Goal: Information Seeking & Learning: Understand process/instructions

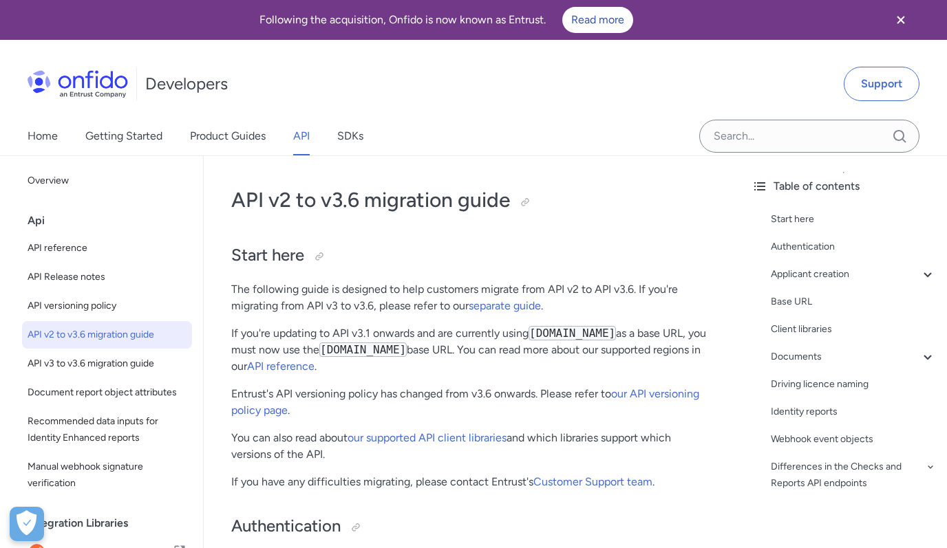
click at [36, 222] on div "Api" at bounding box center [113, 221] width 170 height 28
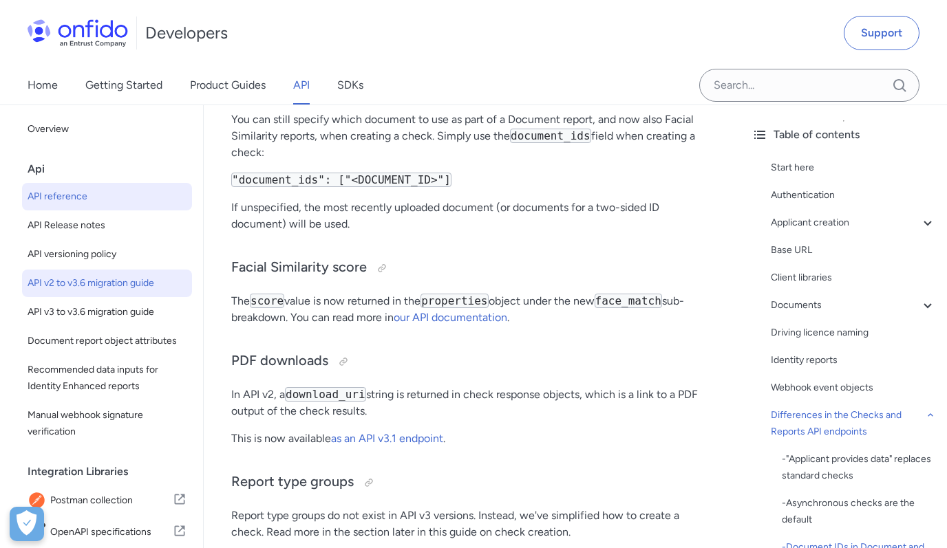
click at [70, 191] on span "API reference" at bounding box center [107, 197] width 159 height 17
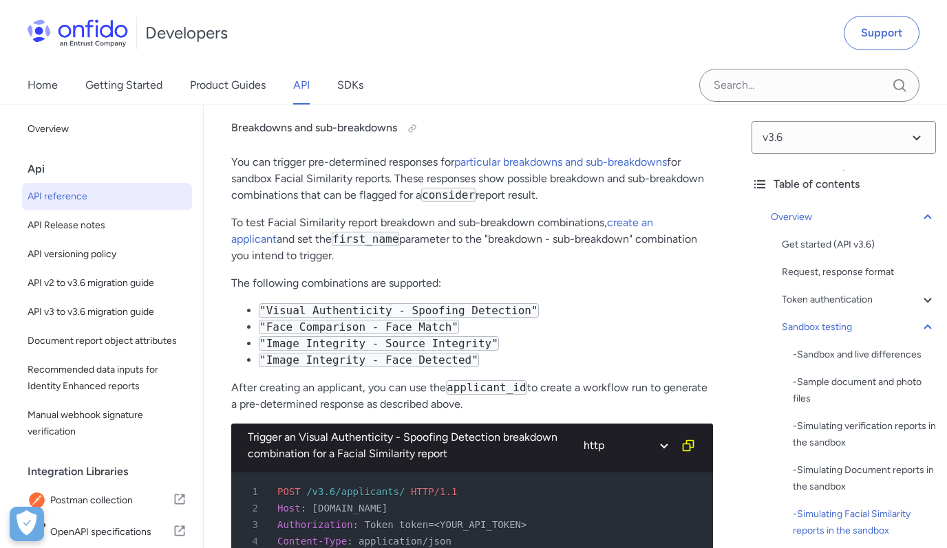
scroll to position [6495, 0]
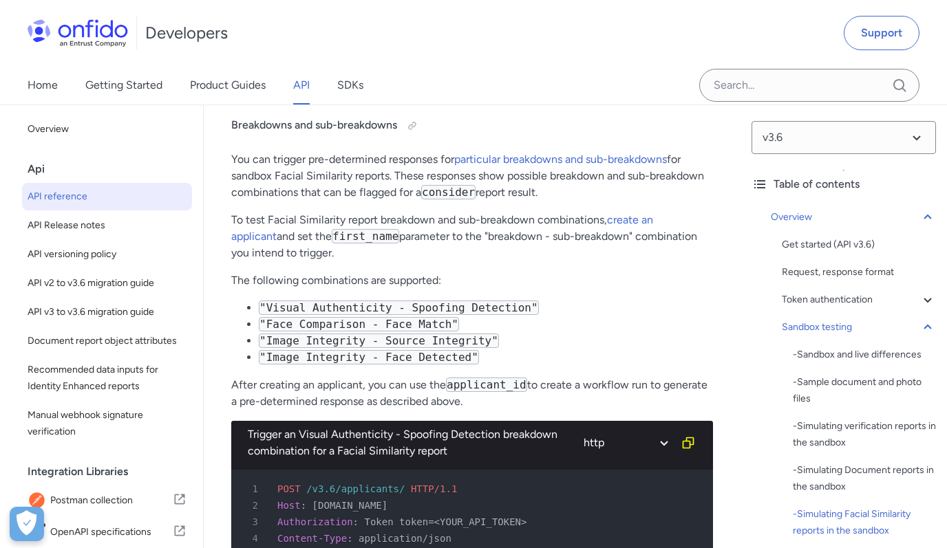
click at [59, 172] on div "Api" at bounding box center [113, 170] width 170 height 28
click at [41, 169] on div "Api" at bounding box center [113, 170] width 170 height 28
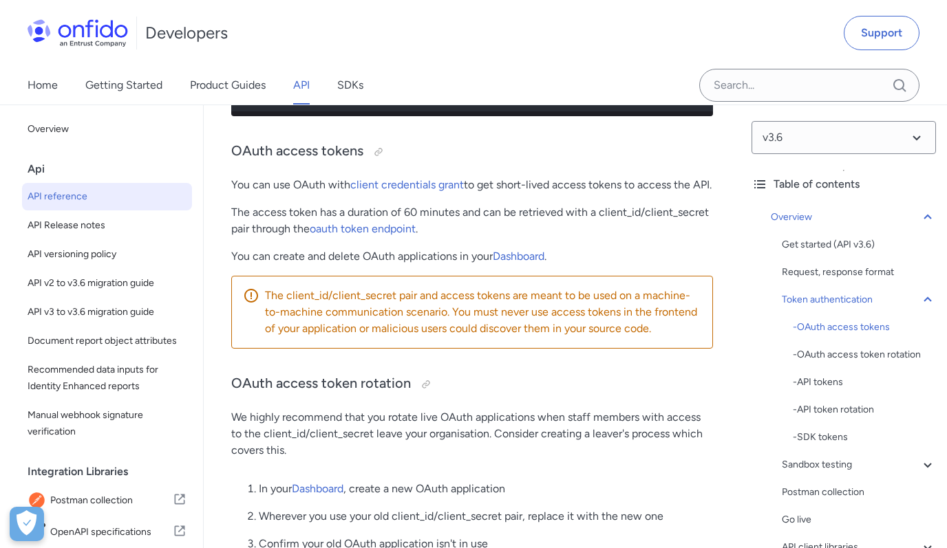
scroll to position [3471, 0]
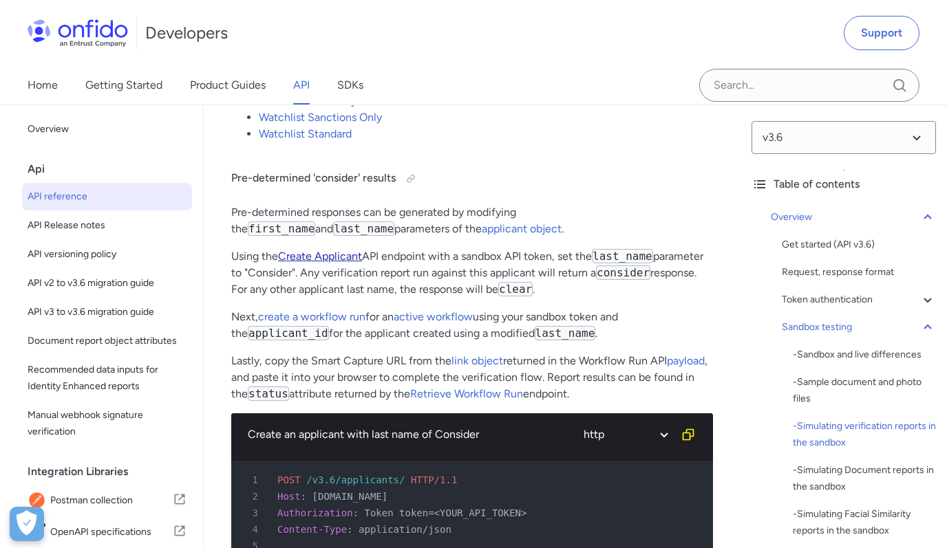
click at [333, 263] on link "Create Applicant" at bounding box center [320, 256] width 84 height 13
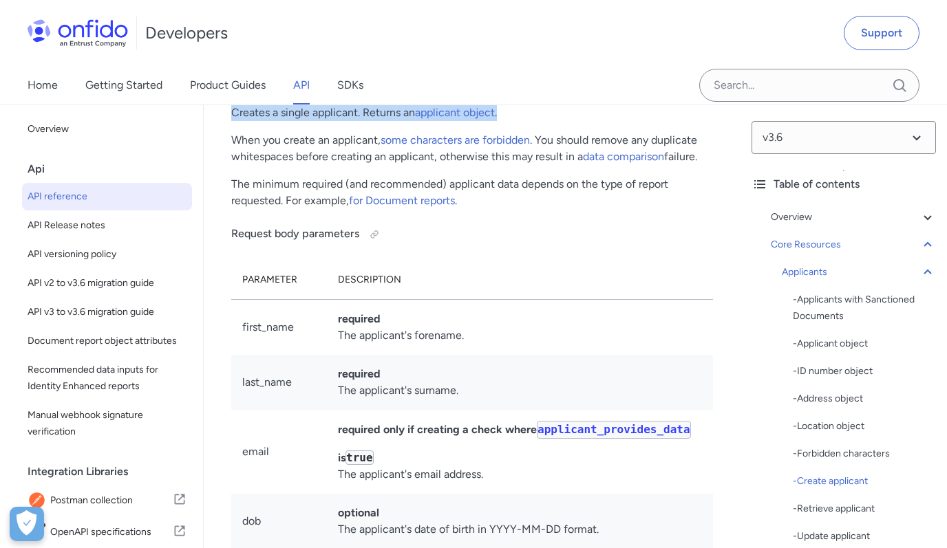
drag, startPoint x: 228, startPoint y: 316, endPoint x: 510, endPoint y: 316, distance: 281.5
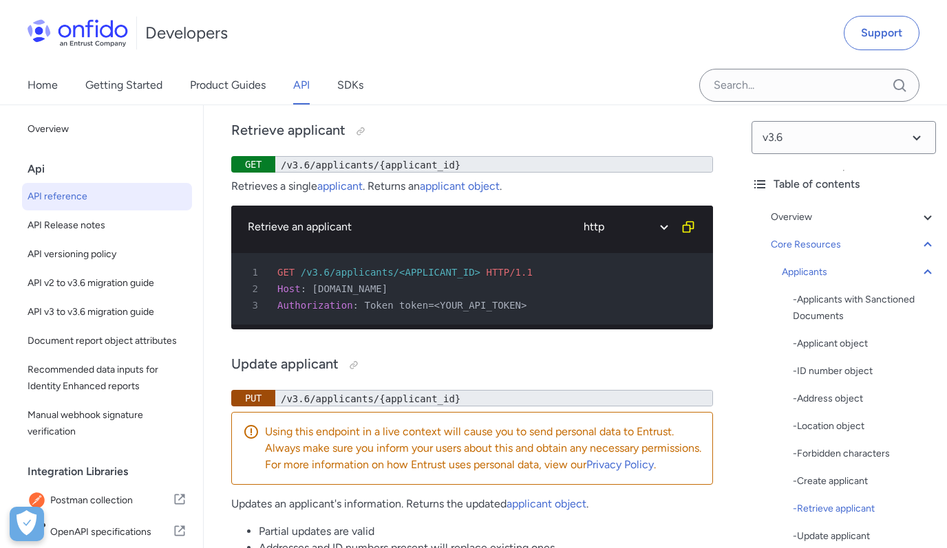
scroll to position [23342, 0]
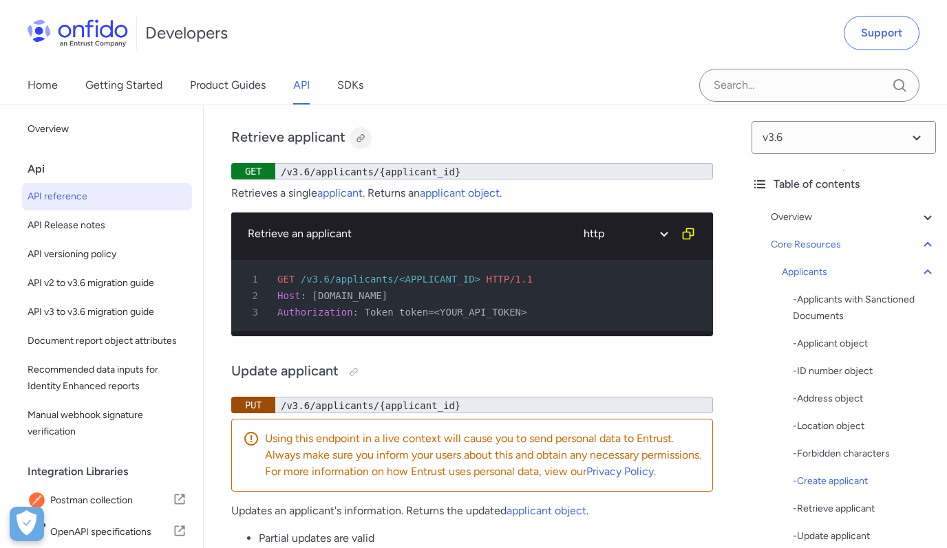
click at [358, 144] on div at bounding box center [360, 138] width 11 height 11
drag, startPoint x: 343, startPoint y: 336, endPoint x: 228, endPoint y: 336, distance: 114.9
copy h3 "Retrieve applicant"
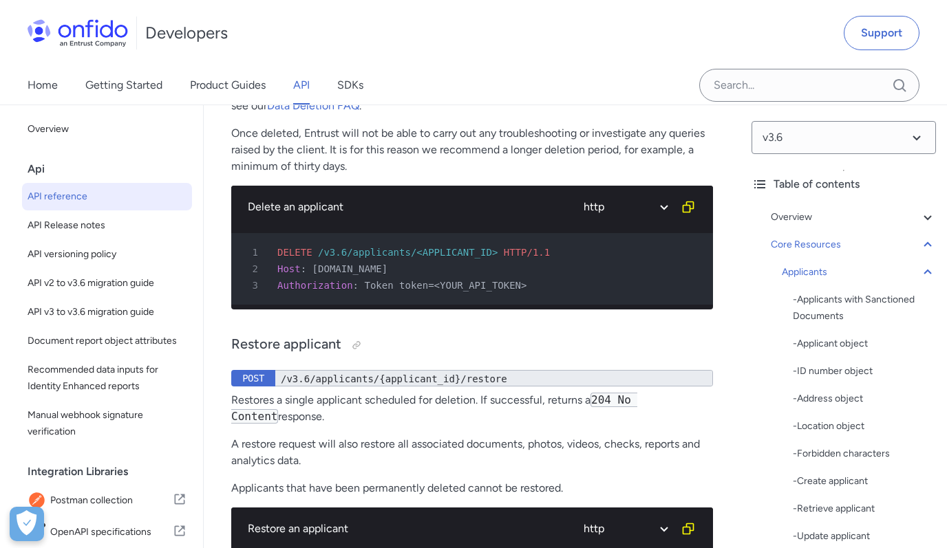
scroll to position [24288, 0]
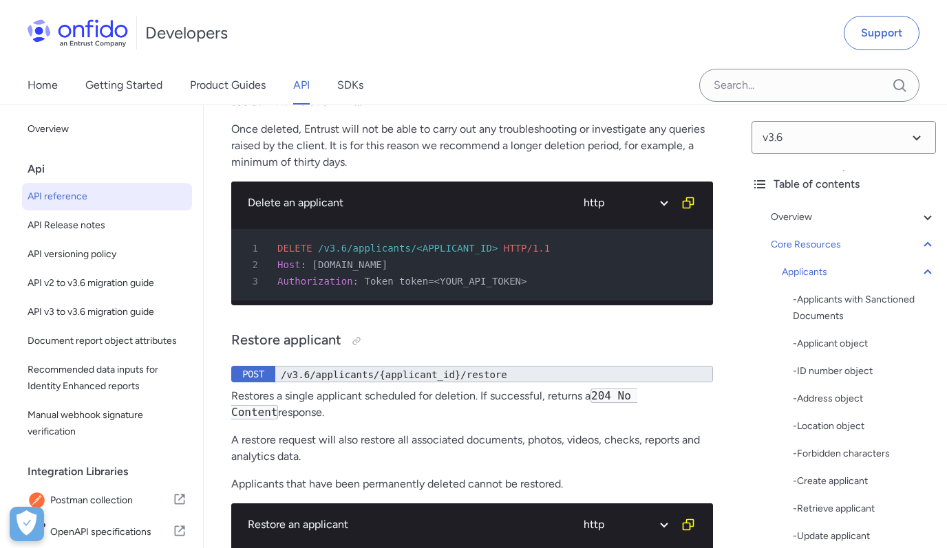
drag, startPoint x: 626, startPoint y: 198, endPoint x: 232, endPoint y: 195, distance: 393.7
copy p "Deletes a single applicant. If successful, returns a 204 No Content response."
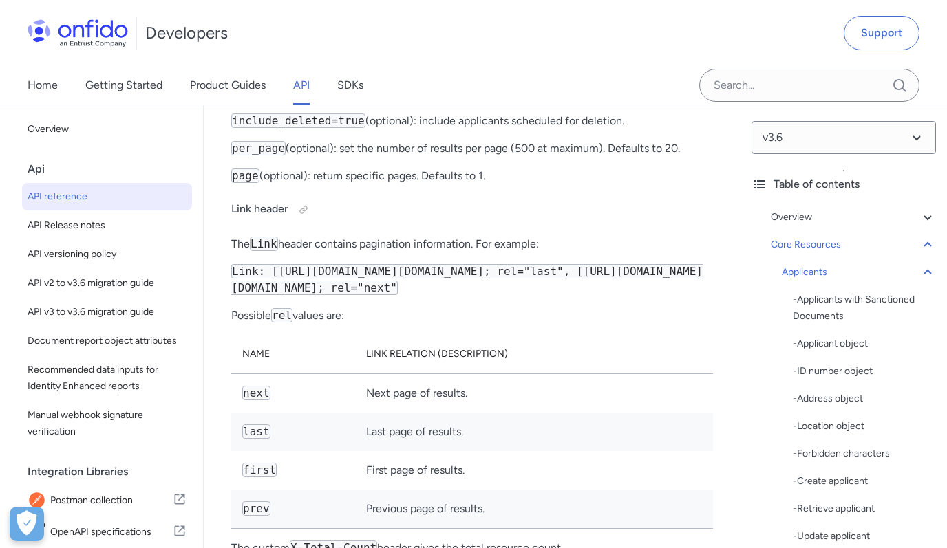
scroll to position [25021, 0]
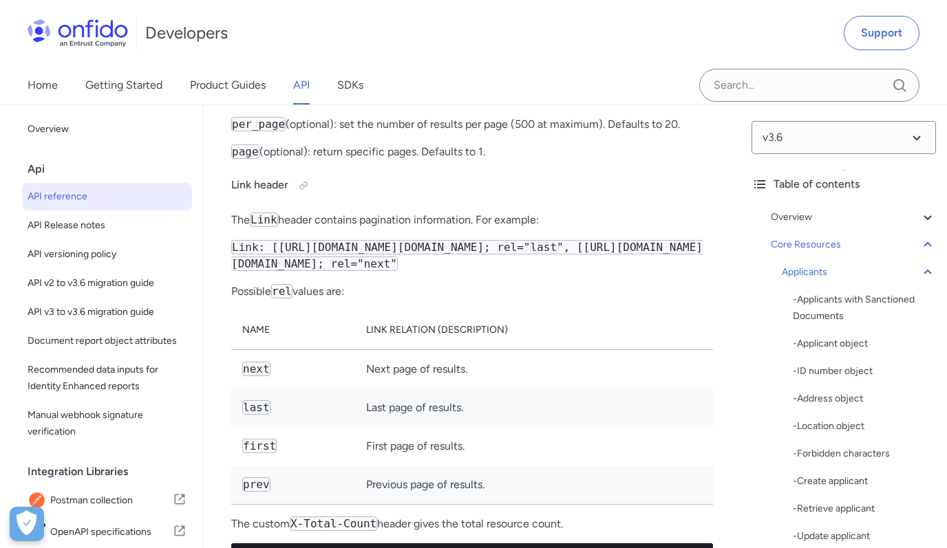
click at [394, 74] on h4 "Query string parameters" at bounding box center [472, 63] width 482 height 22
drag, startPoint x: 620, startPoint y: 202, endPoint x: 233, endPoint y: 203, distance: 386.8
copy p "Lists all applicants you've created, sorted by creation date in descending orde…"
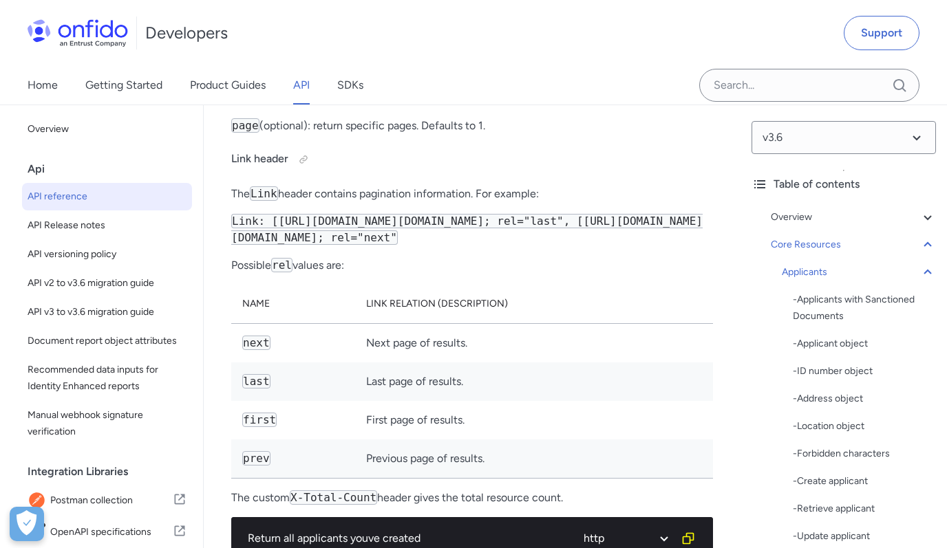
scroll to position [25057, 0]
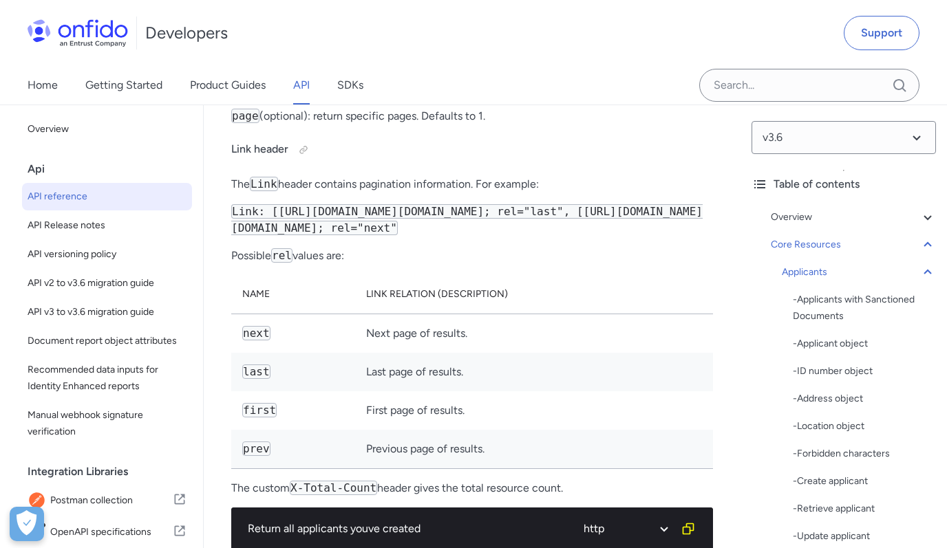
drag, startPoint x: 233, startPoint y: 209, endPoint x: 569, endPoint y: 209, distance: 336.5
copy p "Requests to this endpoint will be paginated to 20 items by default."
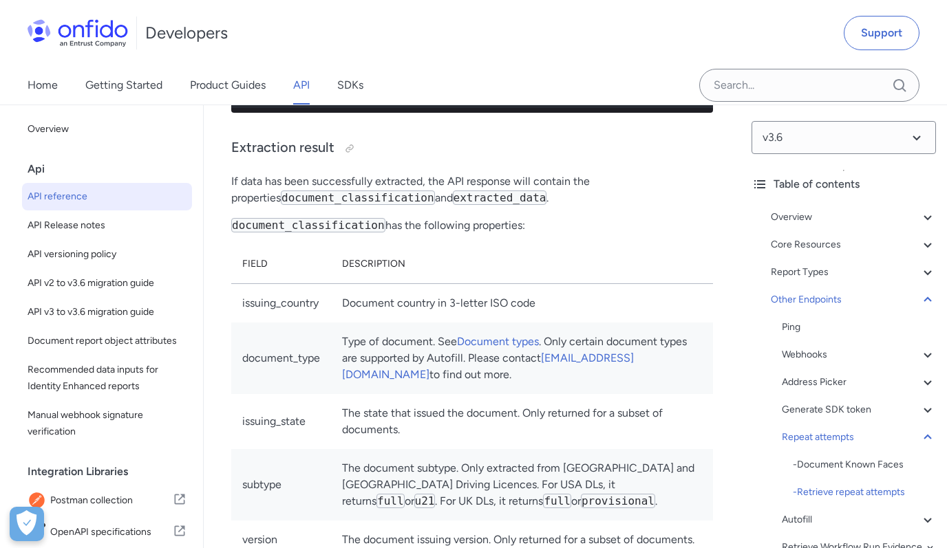
scroll to position [155108, 0]
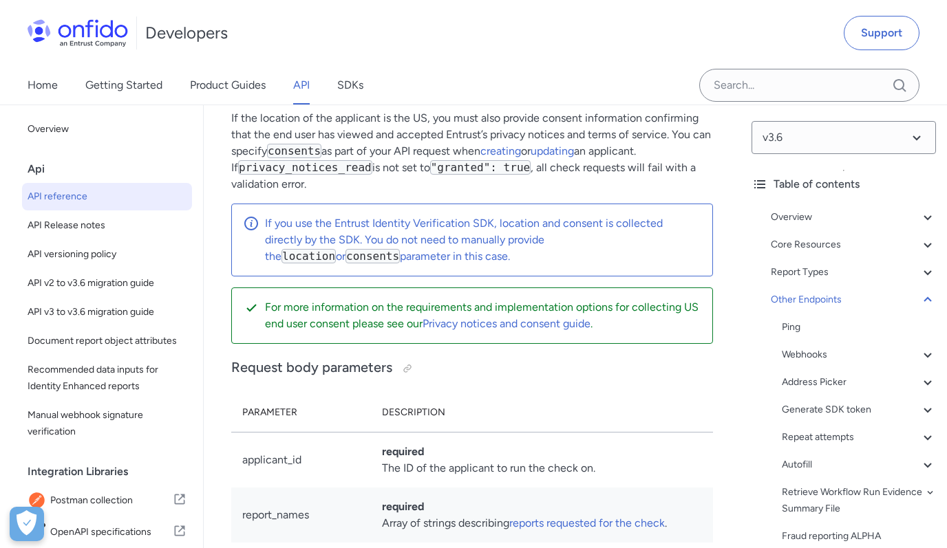
scroll to position [163461, 0]
drag, startPoint x: 231, startPoint y: 383, endPoint x: 391, endPoint y: 378, distance: 159.7
copy p "Initiates a check for an applicant"
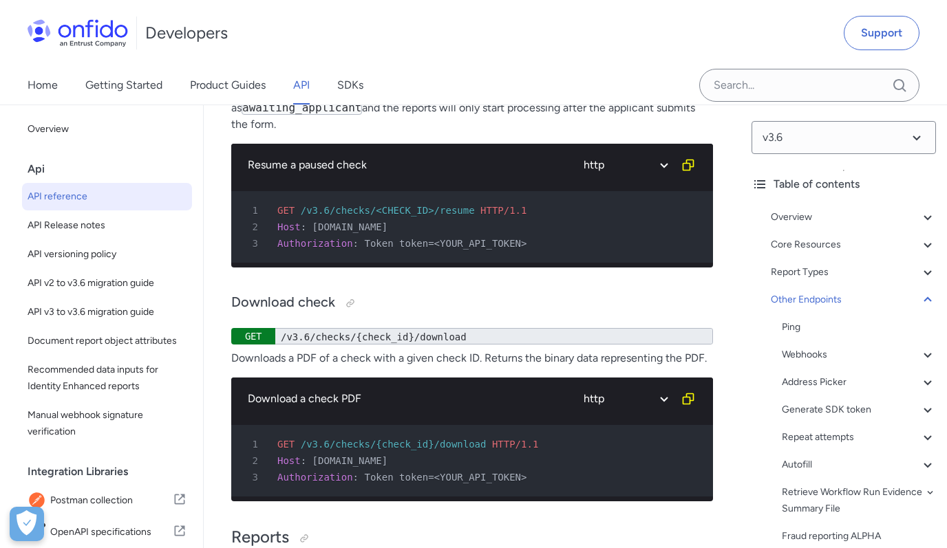
scroll to position [167548, 0]
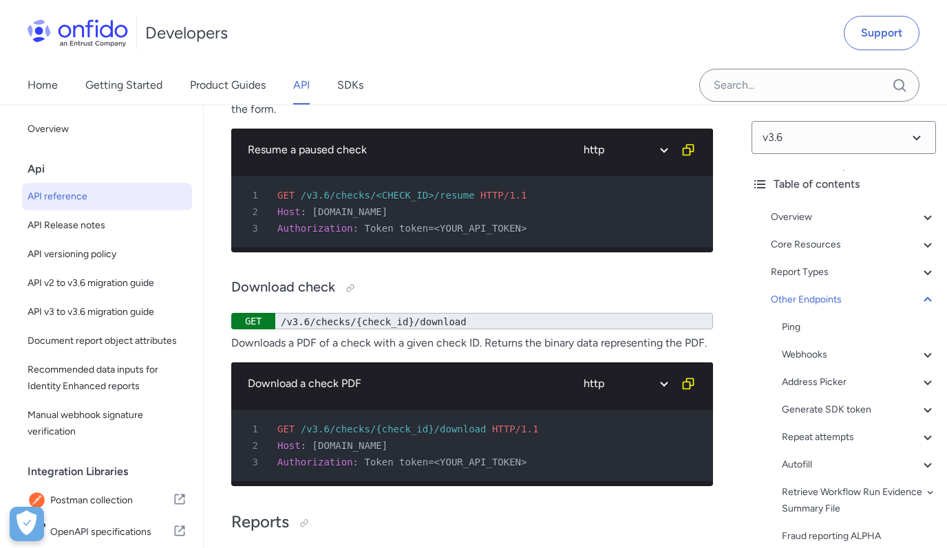
drag, startPoint x: 403, startPoint y: 387, endPoint x: 210, endPoint y: 387, distance: 192.7
copy p "Returns all checks for an applicant."
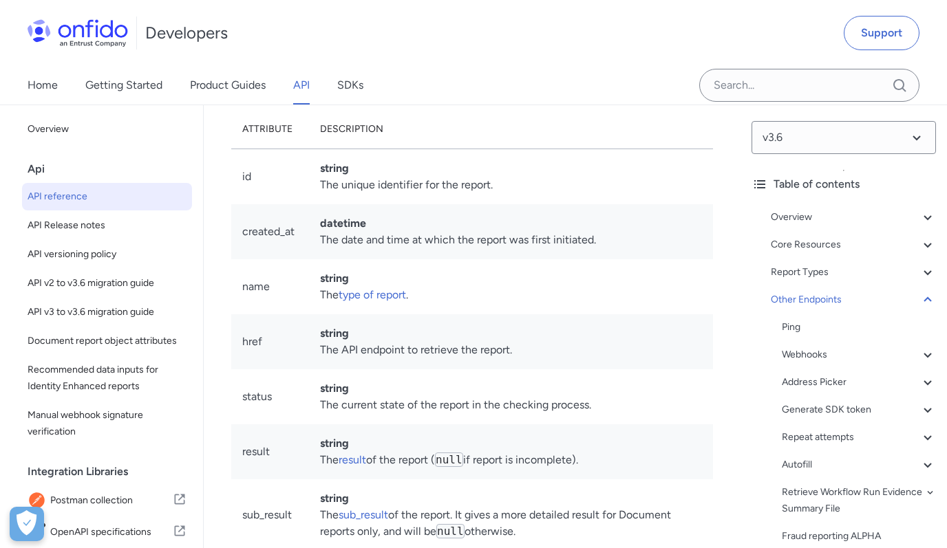
drag, startPoint x: 232, startPoint y: 405, endPoint x: 711, endPoint y: 405, distance: 479.0
copy p "Downloads a PDF of a check with a given check ID. Returns the binary data repre…"
click at [407, 77] on div "Home Getting Started Product Guides API SDKs" at bounding box center [209, 85] width 418 height 39
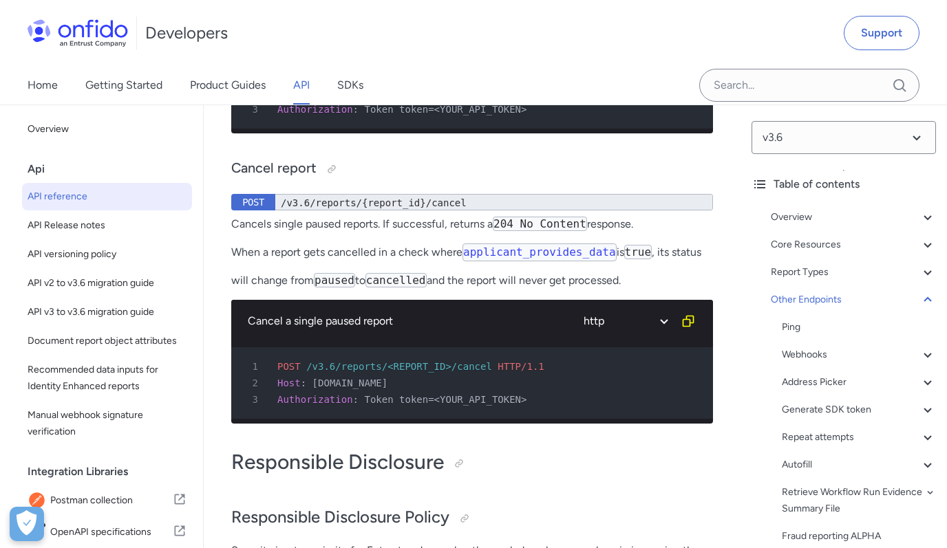
scroll to position [171017, 0]
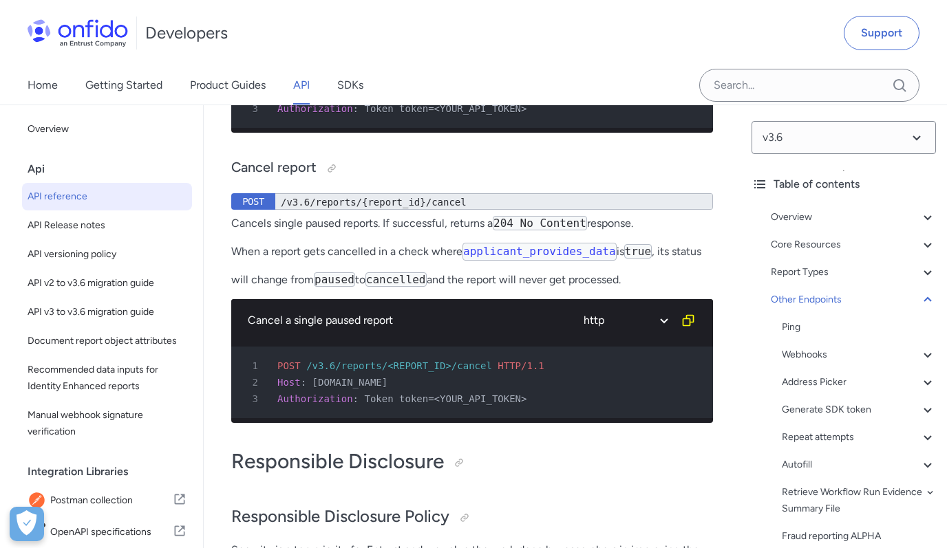
drag, startPoint x: 233, startPoint y: 284, endPoint x: 459, endPoint y: 284, distance: 225.7
copy p "Lists all reports belonging to a particular check"
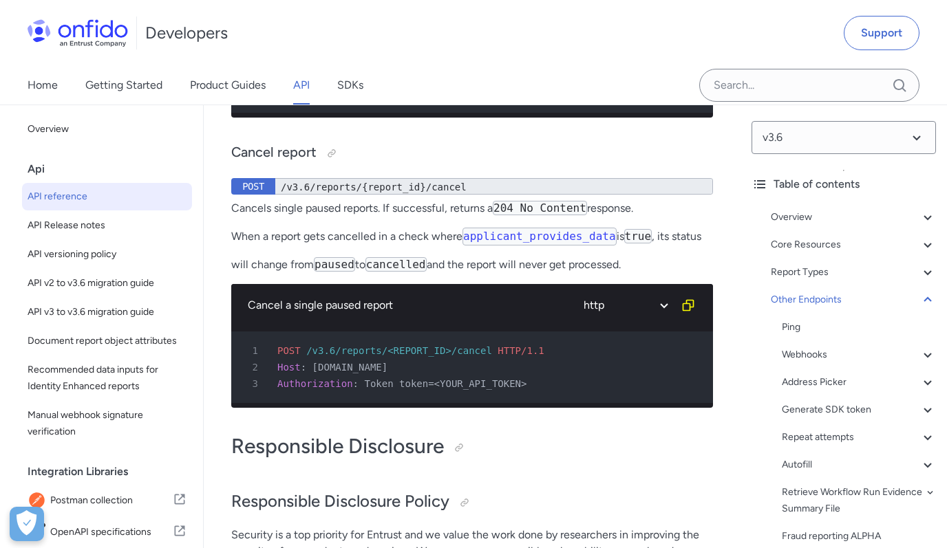
scroll to position [171034, 0]
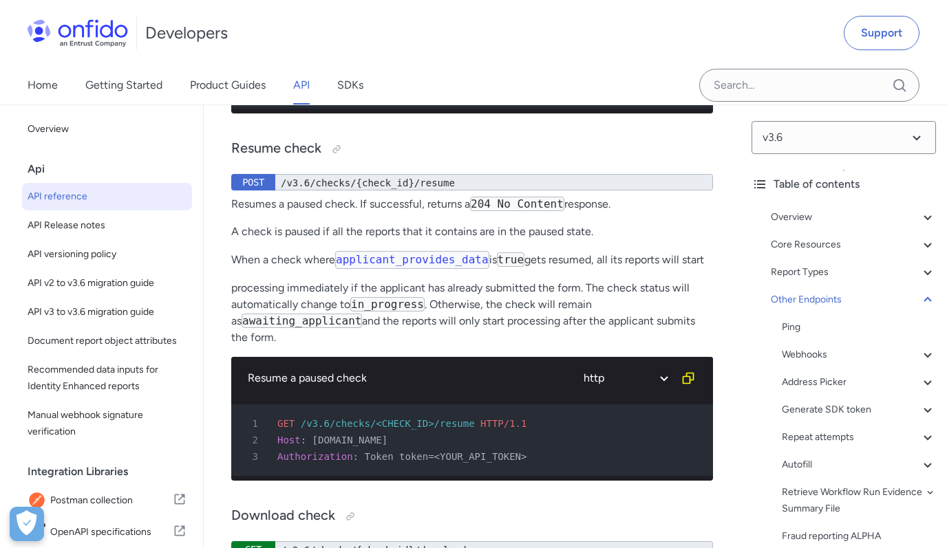
scroll to position [167320, 0]
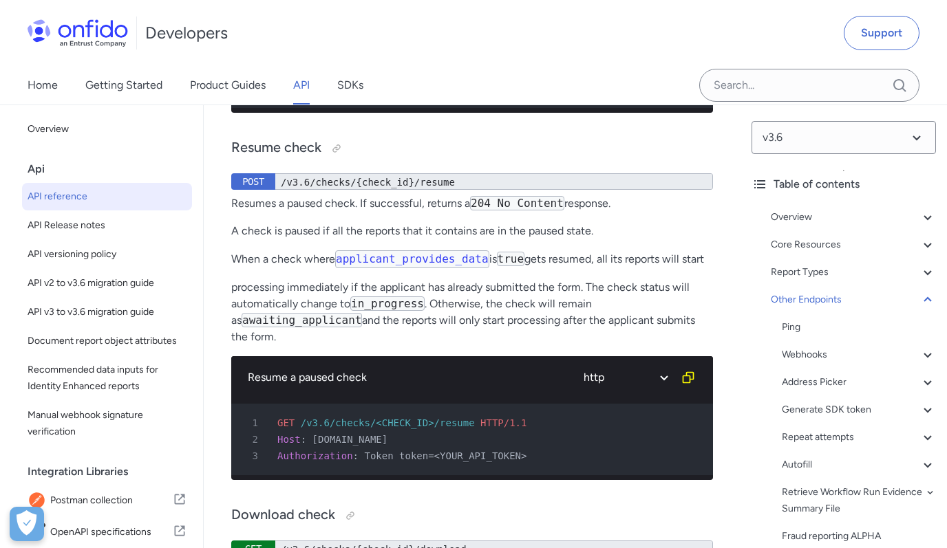
drag, startPoint x: 350, startPoint y: 286, endPoint x: 233, endPoint y: 281, distance: 117.1
copy p "Retrieves a single check"
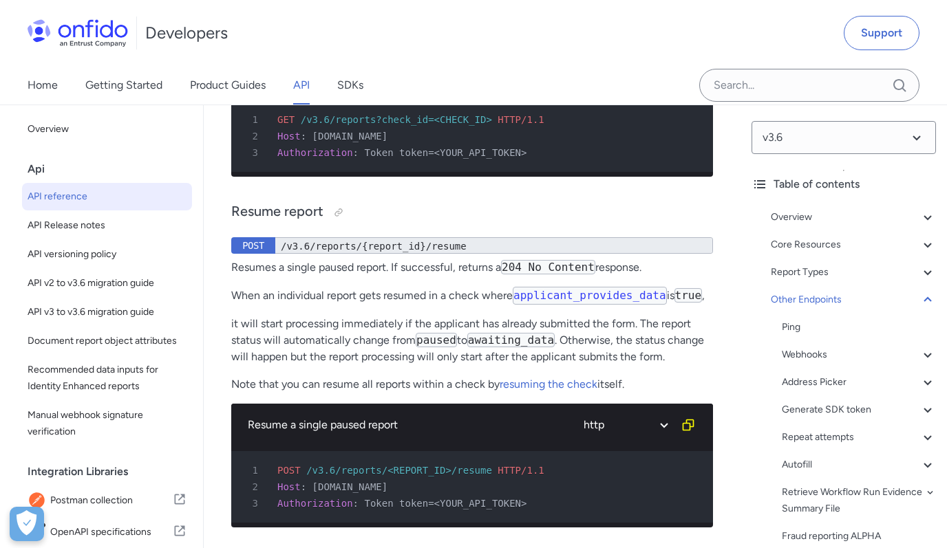
scroll to position [170627, 0]
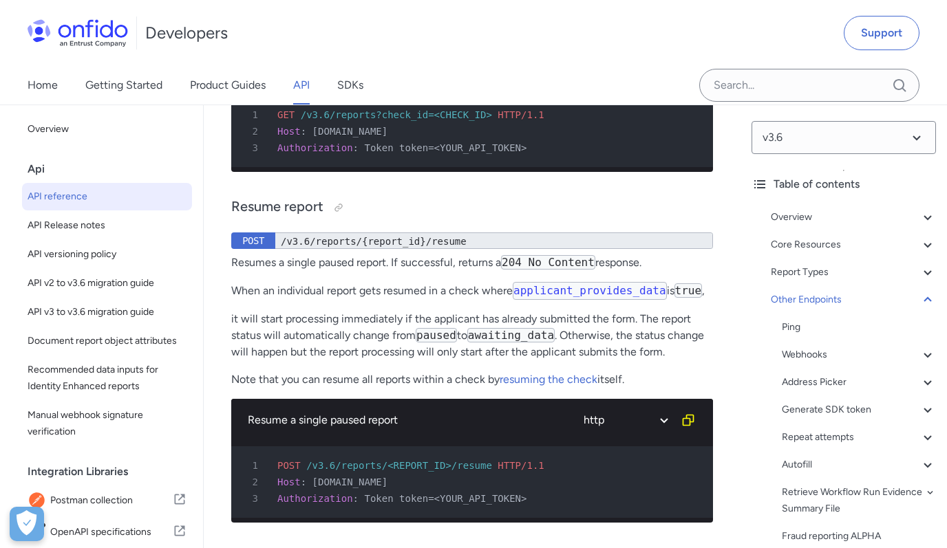
drag, startPoint x: 350, startPoint y: 326, endPoint x: 192, endPoint y: 326, distance: 158.3
drag, startPoint x: 350, startPoint y: 327, endPoint x: 233, endPoint y: 326, distance: 117.7
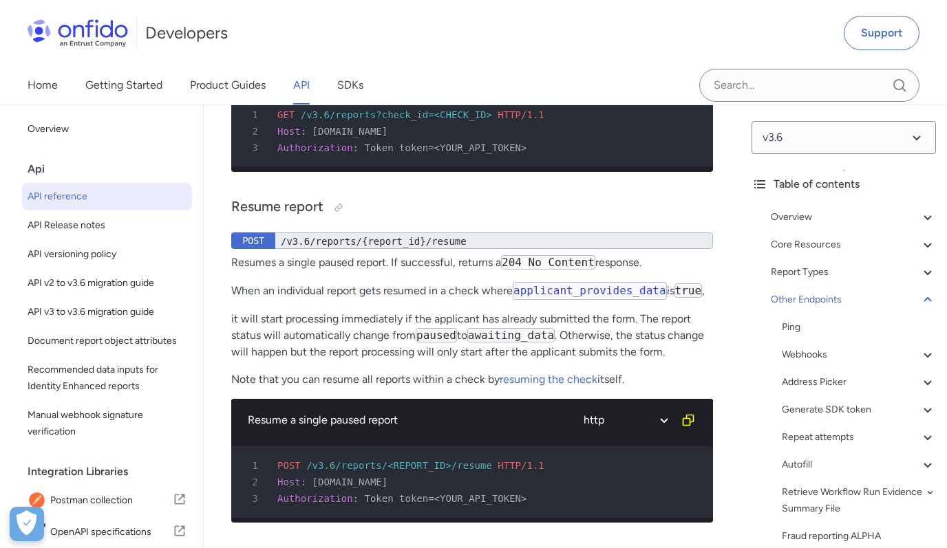
copy p "Retrieves a single report"
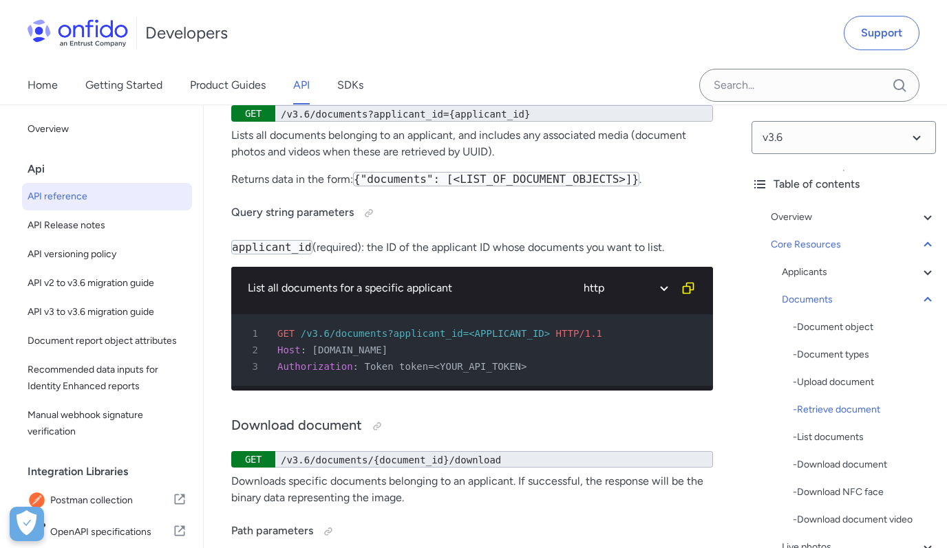
scroll to position [30210, 0]
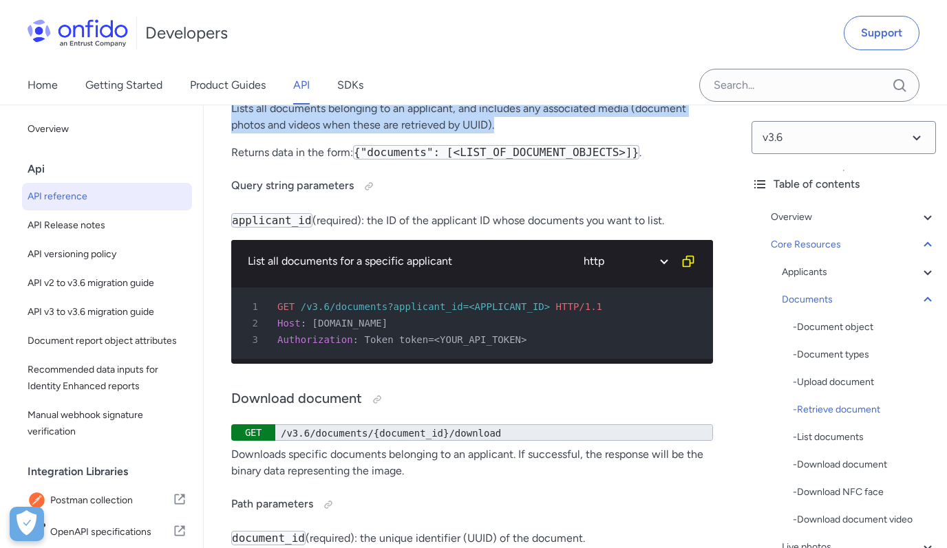
drag, startPoint x: 512, startPoint y: 394, endPoint x: 233, endPoint y: 375, distance: 280.1
click at [233, 134] on p "Lists all documents belonging to an applicant, and includes any associated medi…" at bounding box center [472, 116] width 482 height 33
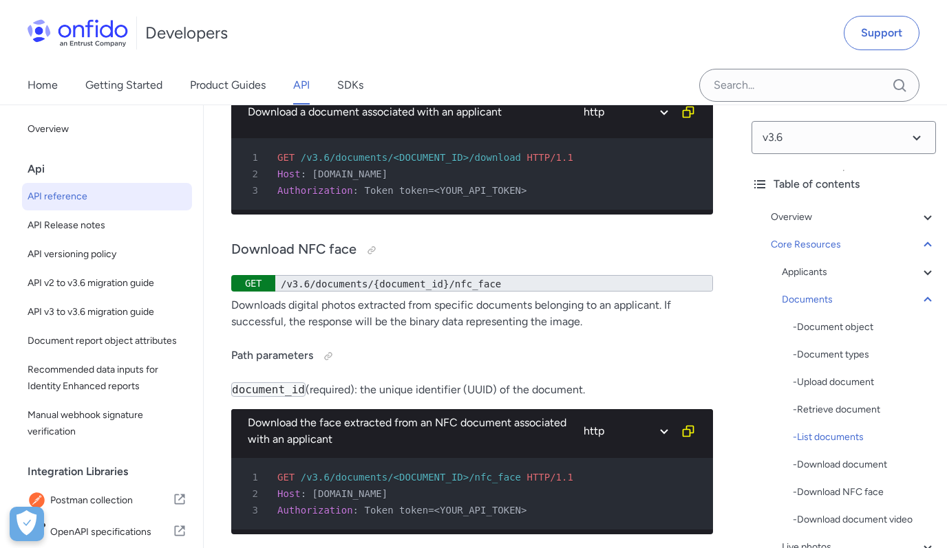
scroll to position [30689, 0]
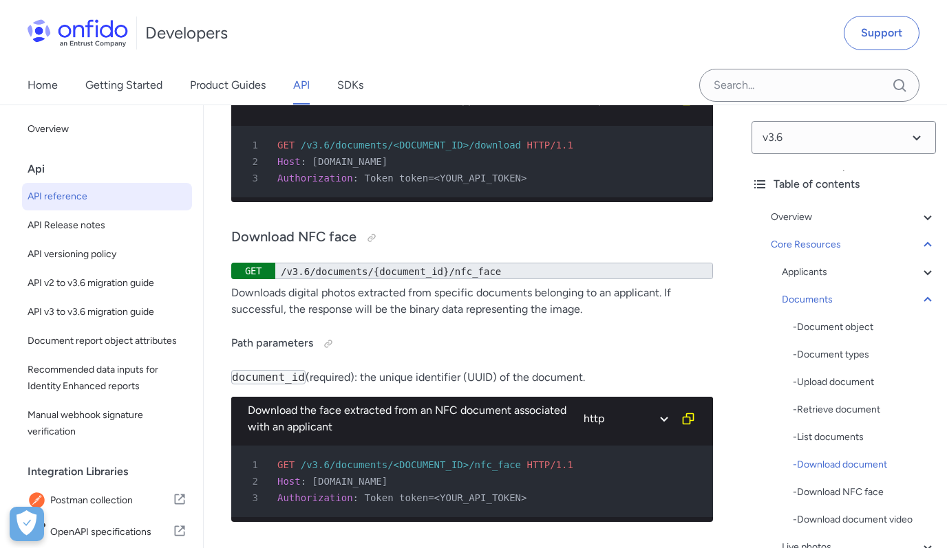
drag, startPoint x: 437, startPoint y: 259, endPoint x: 223, endPoint y: 242, distance: 214.8
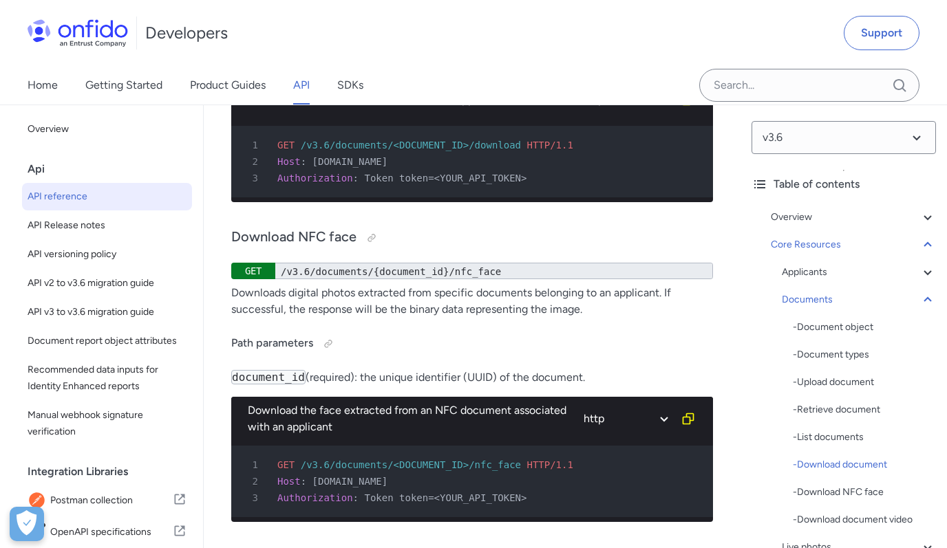
drag, startPoint x: 318, startPoint y: 221, endPoint x: 496, endPoint y: 220, distance: 177.6
drag, startPoint x: 507, startPoint y: 220, endPoint x: 352, endPoint y: 220, distance: 154.8
